Goal: Task Accomplishment & Management: Use online tool/utility

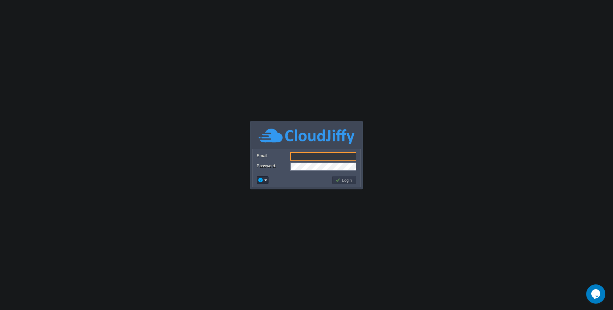
type input "[EMAIL_ADDRESS][DOMAIN_NAME]"
click at [291, 178] on td at bounding box center [294, 180] width 76 height 10
click at [350, 179] on button "Login" at bounding box center [344, 180] width 19 height 6
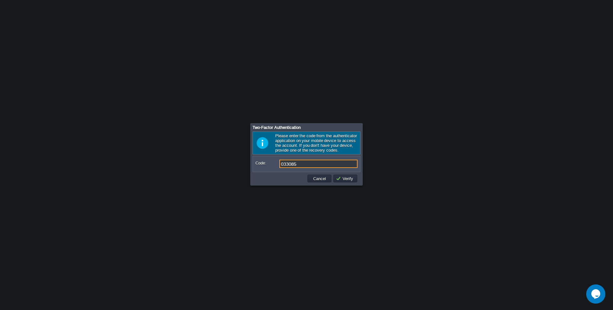
drag, startPoint x: 300, startPoint y: 166, endPoint x: 277, endPoint y: 165, distance: 23.0
click at [277, 165] on div "Code: 033085" at bounding box center [307, 163] width 102 height 8
type input "485261"
click at [342, 181] on button "Verify" at bounding box center [345, 178] width 19 height 6
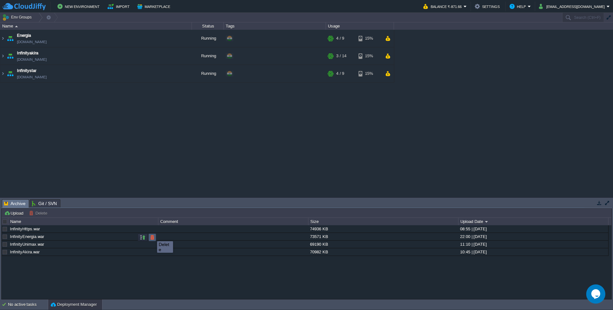
click at [152, 235] on button "button" at bounding box center [152, 237] width 6 height 6
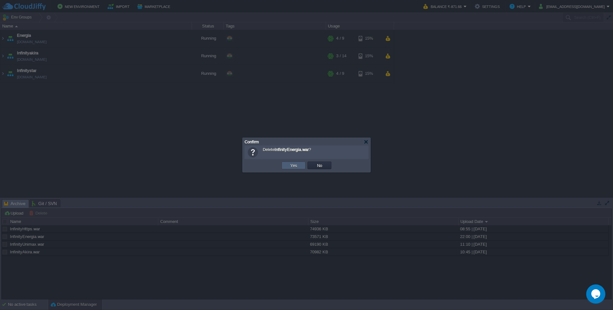
click at [290, 163] on button "Yes" at bounding box center [293, 165] width 11 height 6
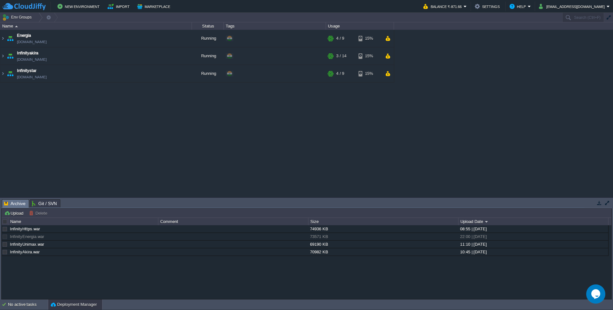
click at [52, 238] on div "InfinityEnergia.war" at bounding box center [82, 236] width 149 height 7
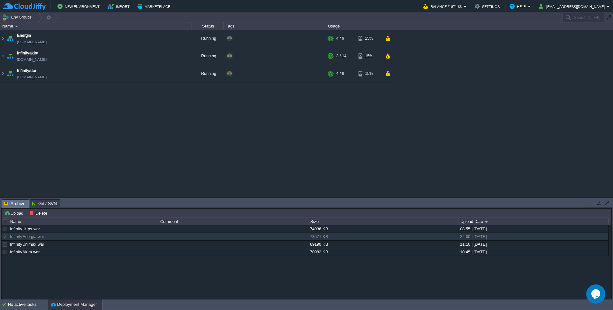
click at [5, 237] on div at bounding box center [5, 236] width 6 height 6
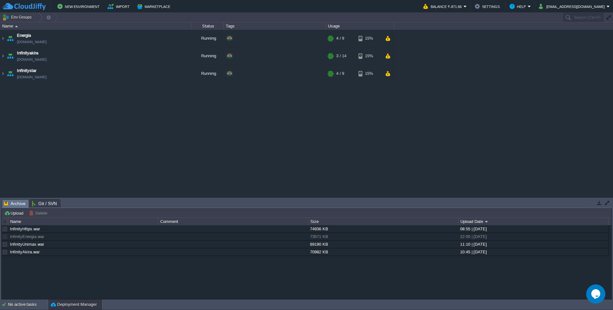
click at [5, 237] on div at bounding box center [5, 236] width 6 height 6
click at [151, 236] on button "button" at bounding box center [152, 237] width 6 height 6
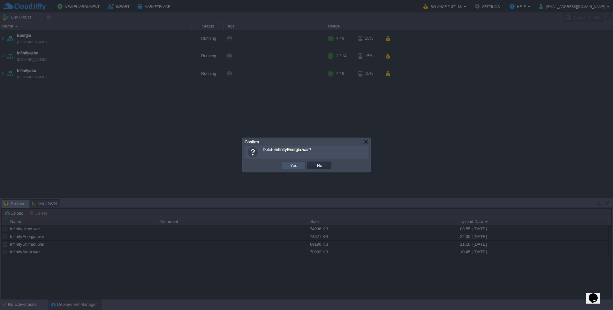
click at [295, 165] on button "Yes" at bounding box center [293, 165] width 11 height 6
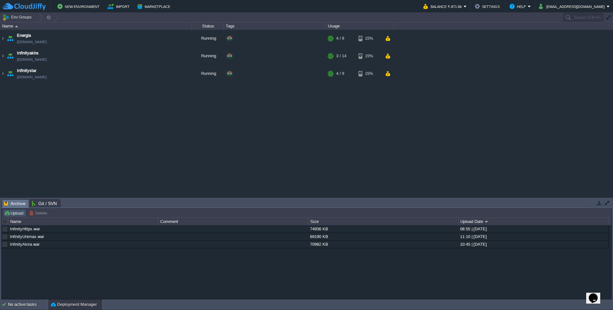
click at [16, 212] on button "Upload" at bounding box center [14, 213] width 21 height 6
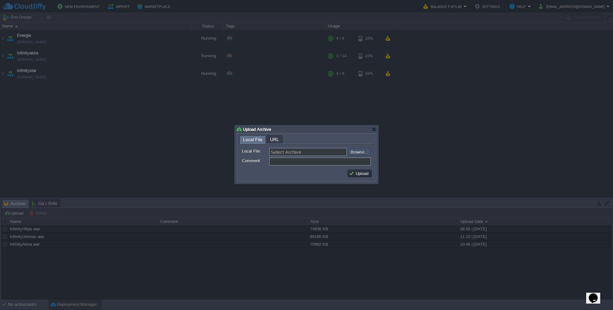
click at [356, 151] on input "file" at bounding box center [330, 152] width 81 height 8
type input "C:\fakepath\InfinityEnergia.war"
type input "InfinityEnergia.war"
click at [363, 172] on button "Upload" at bounding box center [359, 173] width 21 height 6
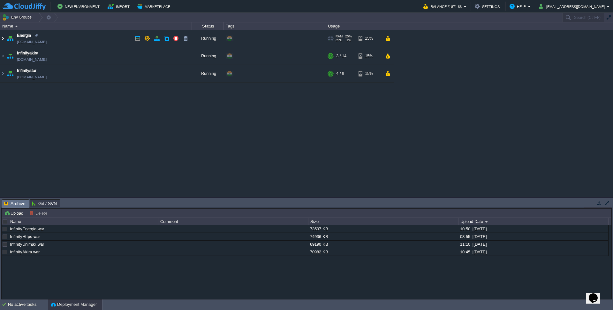
click at [3, 38] on img at bounding box center [2, 38] width 5 height 17
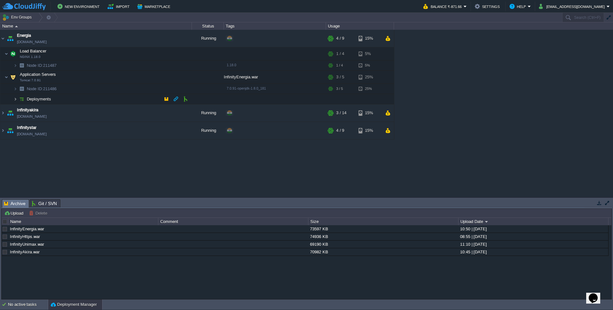
click at [14, 99] on img at bounding box center [15, 99] width 4 height 10
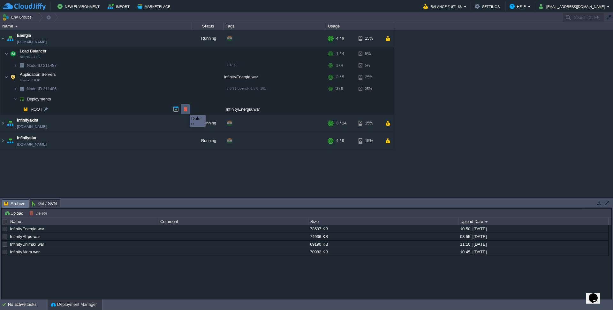
click at [185, 109] on button "button" at bounding box center [186, 109] width 6 height 6
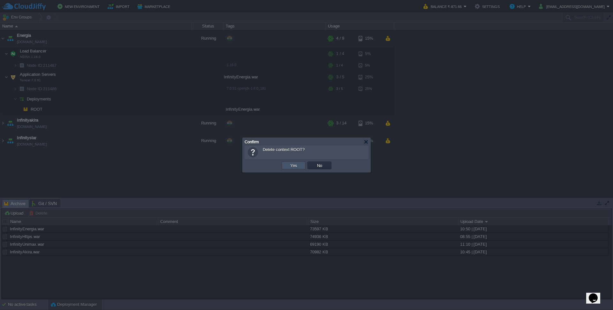
click at [291, 166] on button "Yes" at bounding box center [293, 165] width 11 height 6
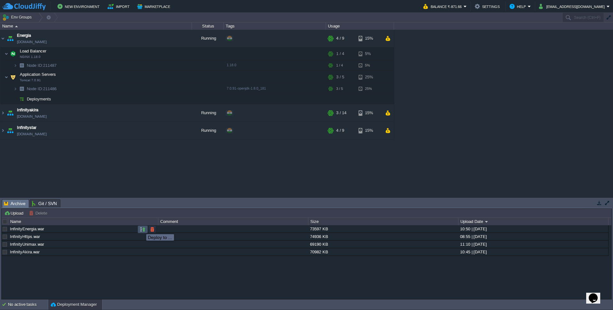
click at [141, 228] on button "button" at bounding box center [143, 229] width 6 height 6
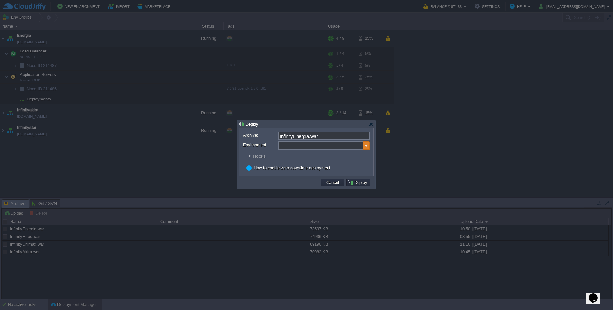
click at [365, 146] on img at bounding box center [366, 145] width 6 height 8
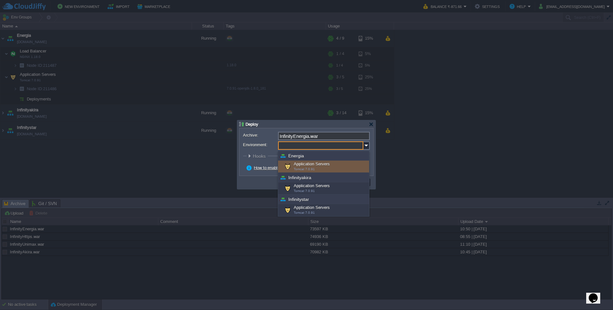
click at [305, 163] on div "Application Servers Tomcat 7.0.91" at bounding box center [323, 166] width 91 height 12
type input "Application Servers (Energia)"
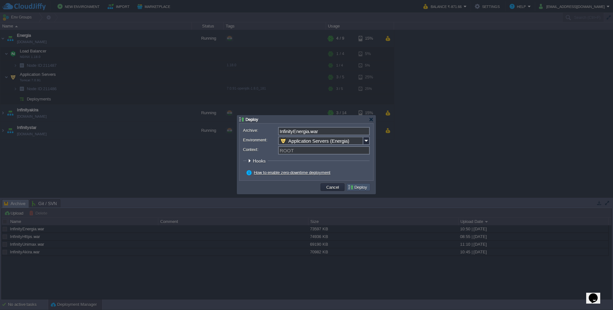
click at [359, 186] on button "Deploy" at bounding box center [358, 187] width 21 height 6
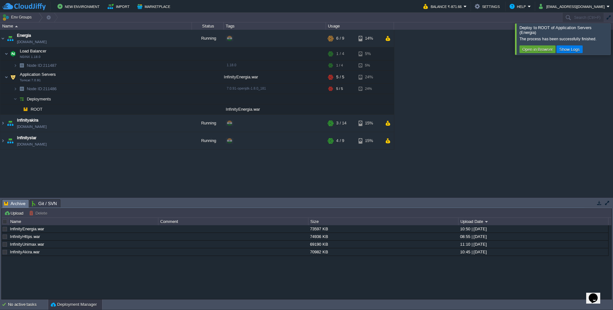
click at [613, 37] on div at bounding box center [621, 38] width 0 height 31
